Goal: Register for event/course

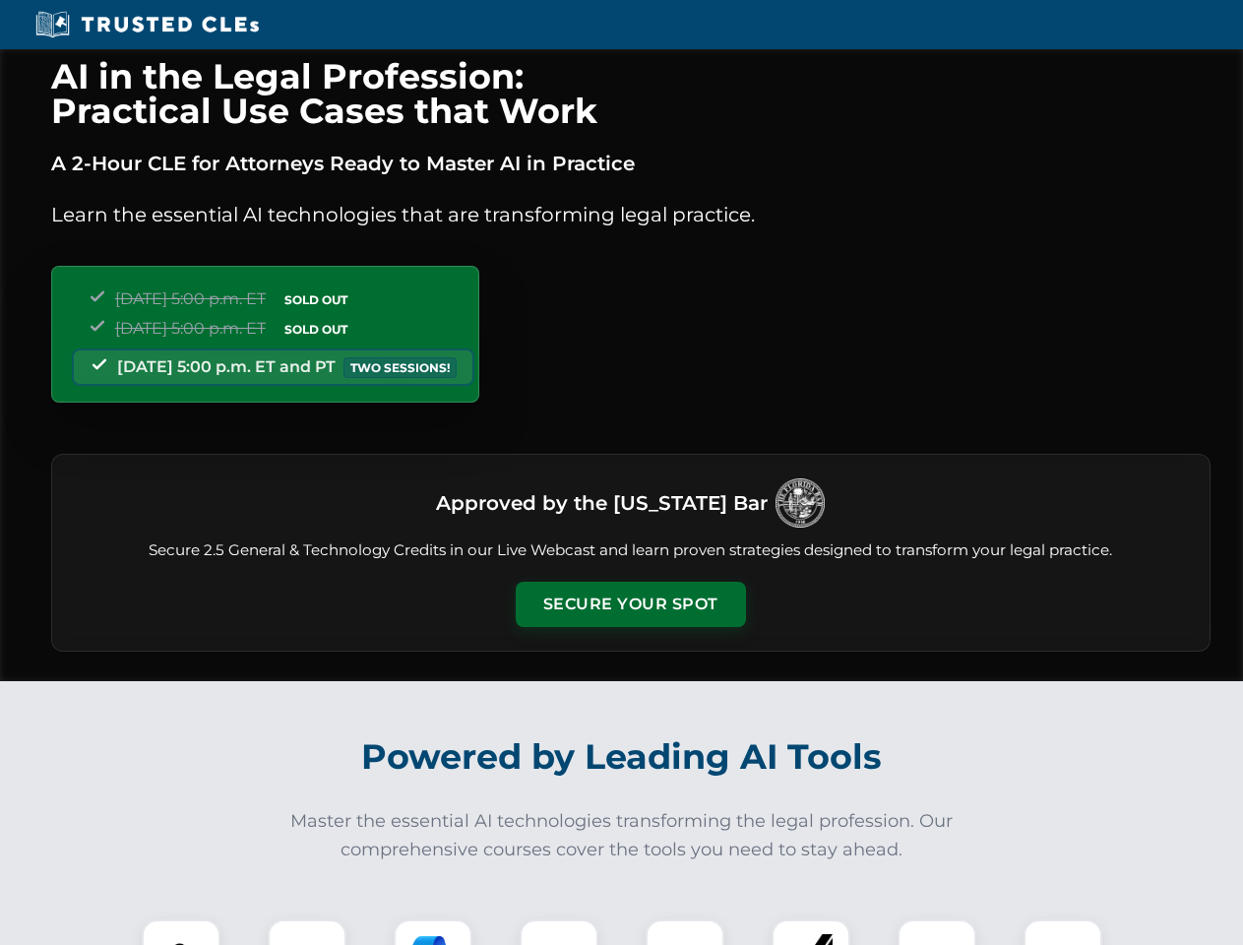
click at [630, 604] on button "Secure Your Spot" at bounding box center [631, 604] width 230 height 45
click at [181, 932] on img at bounding box center [181, 958] width 57 height 57
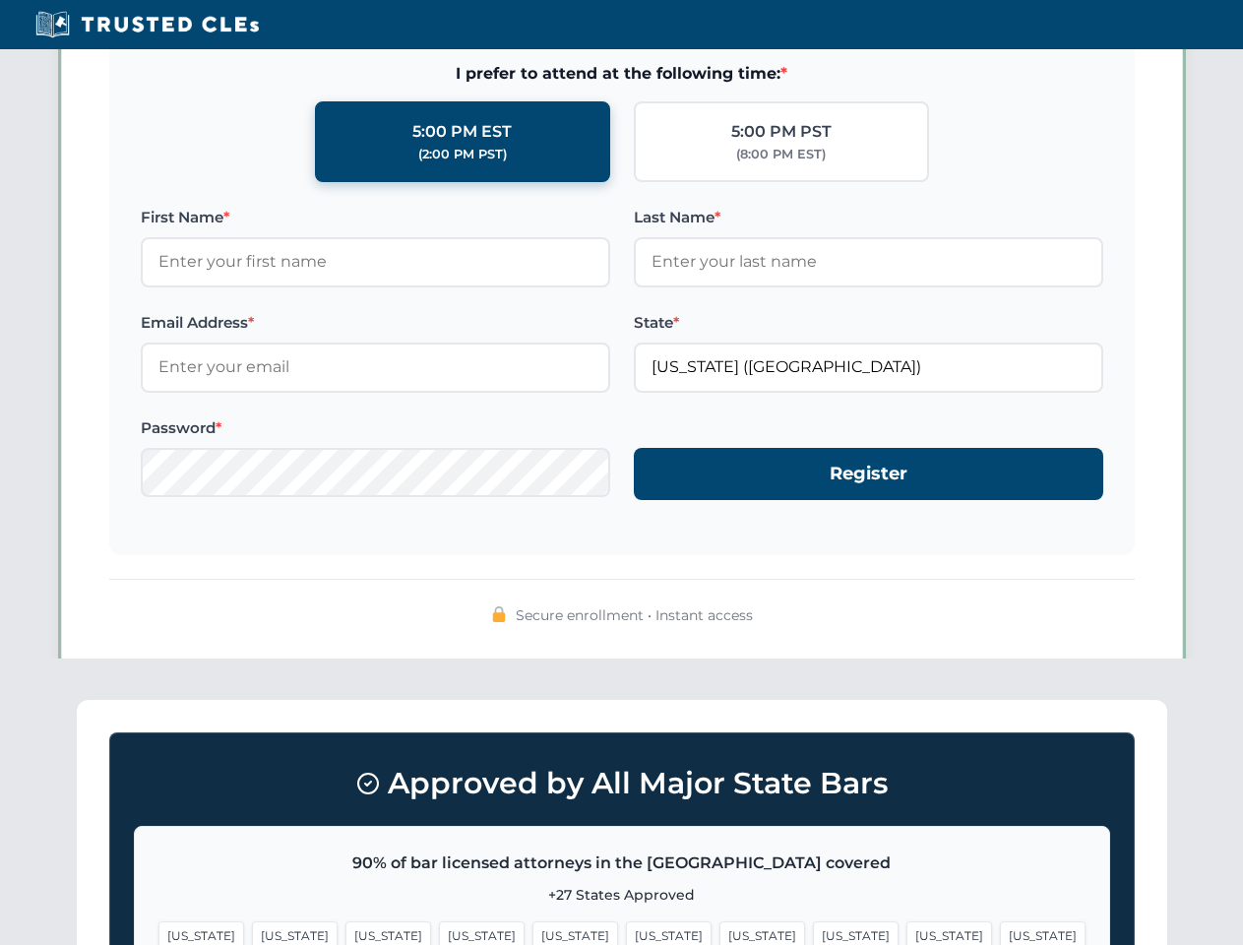
click at [719, 932] on span "[US_STATE]" at bounding box center [762, 935] width 86 height 29
click at [906, 932] on span "[US_STATE]" at bounding box center [949, 935] width 86 height 29
